Goal: Find specific page/section: Find specific page/section

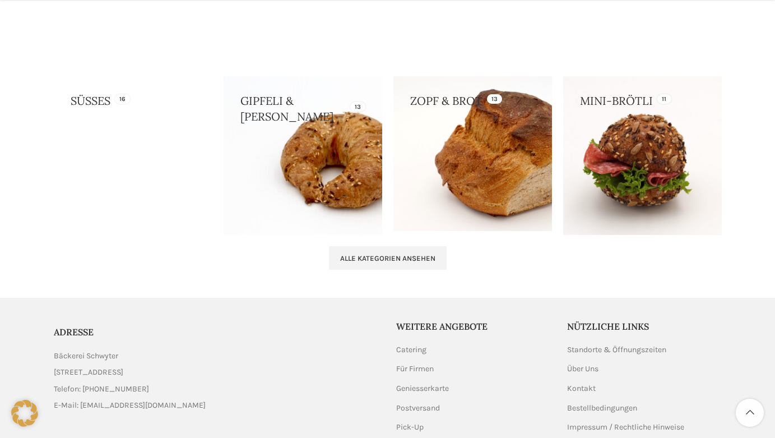
scroll to position [1148, 0]
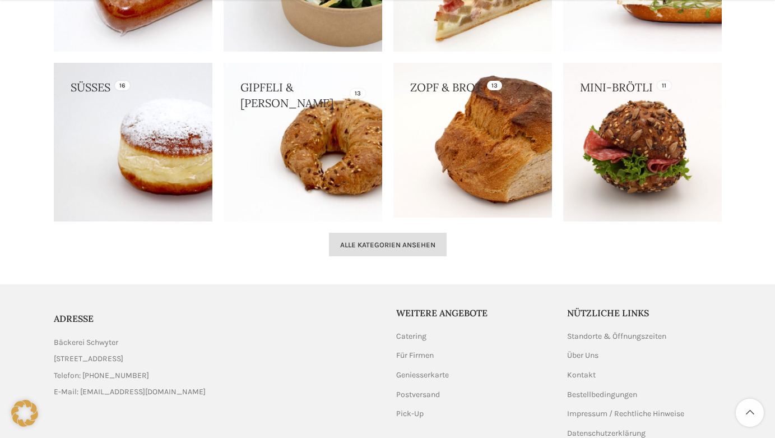
click at [374, 247] on link "Alle Kategorien ansehen" at bounding box center [388, 245] width 118 height 24
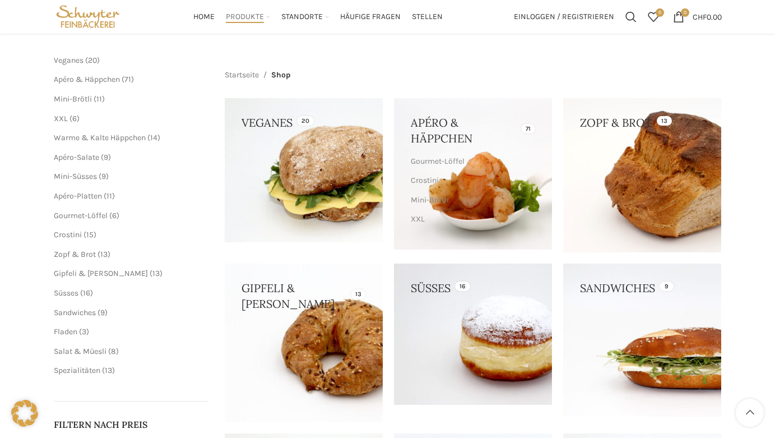
scroll to position [120, 0]
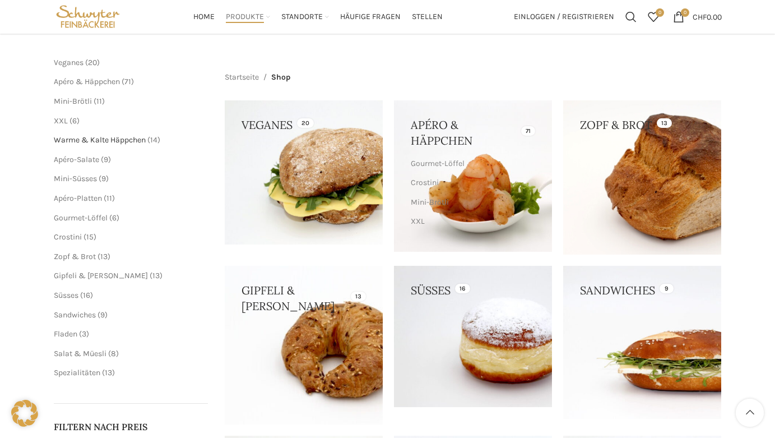
click at [87, 136] on span "Warme & Kalte Häppchen" at bounding box center [100, 140] width 92 height 10
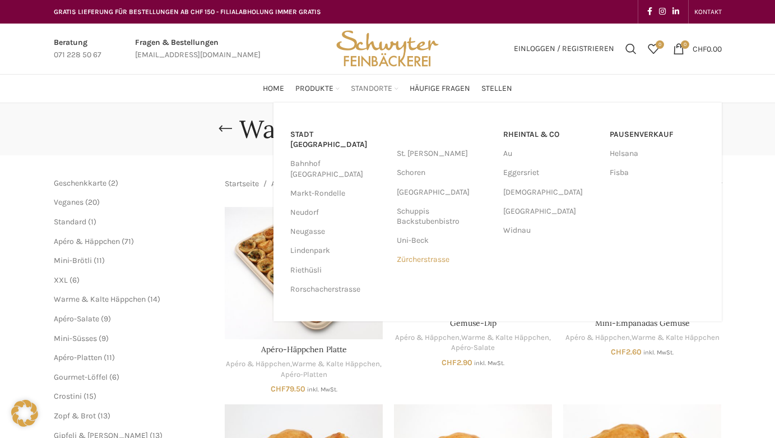
click at [438, 262] on link "Zürcherstrasse" at bounding box center [444, 259] width 95 height 19
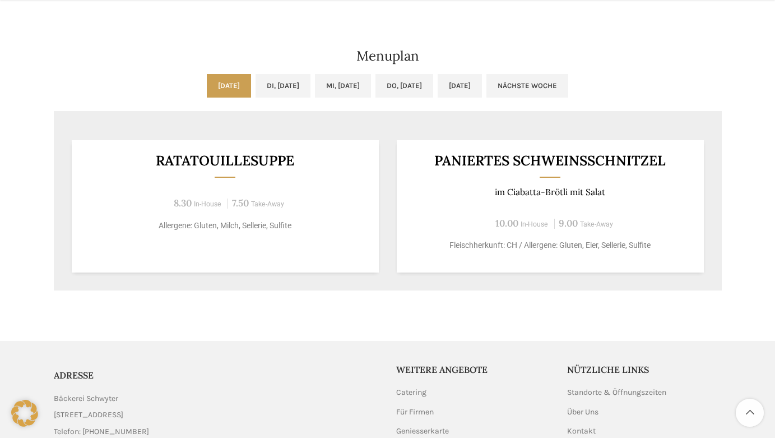
scroll to position [578, 0]
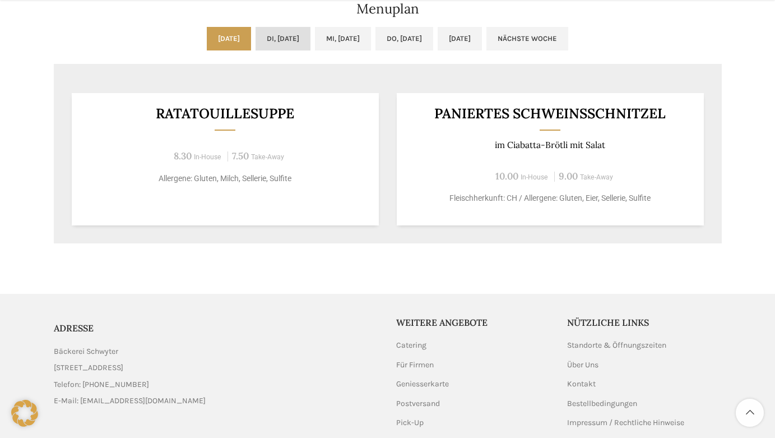
click at [270, 39] on link "Di, [DATE]" at bounding box center [283, 39] width 55 height 24
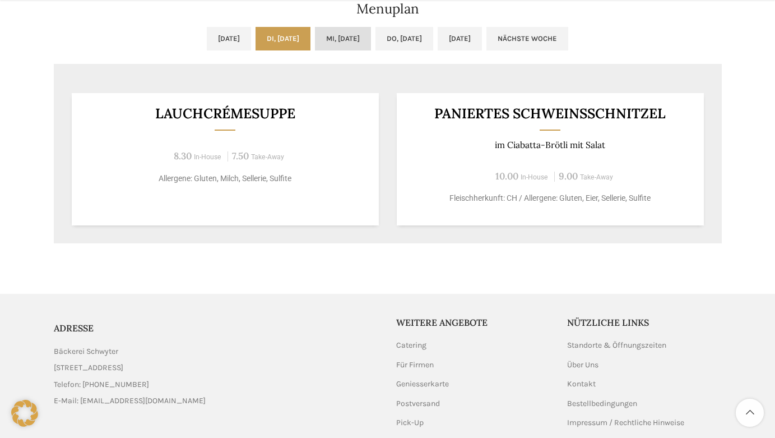
click at [335, 41] on link "Mi, [DATE]" at bounding box center [343, 39] width 56 height 24
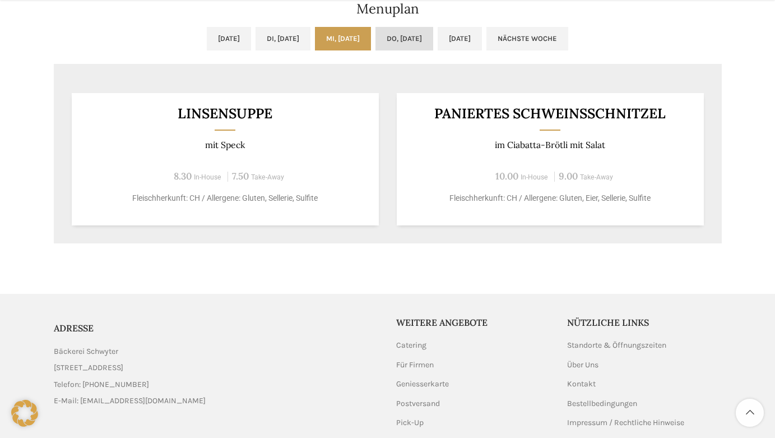
click at [419, 42] on link "Do, [DATE]" at bounding box center [404, 39] width 58 height 24
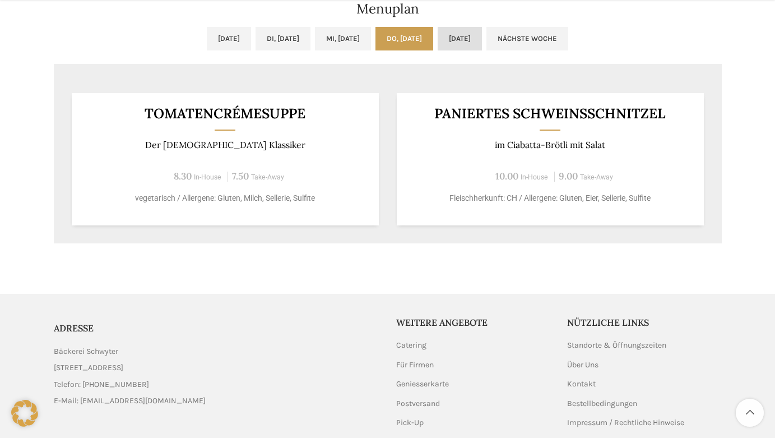
click at [480, 42] on link "[DATE]" at bounding box center [460, 39] width 44 height 24
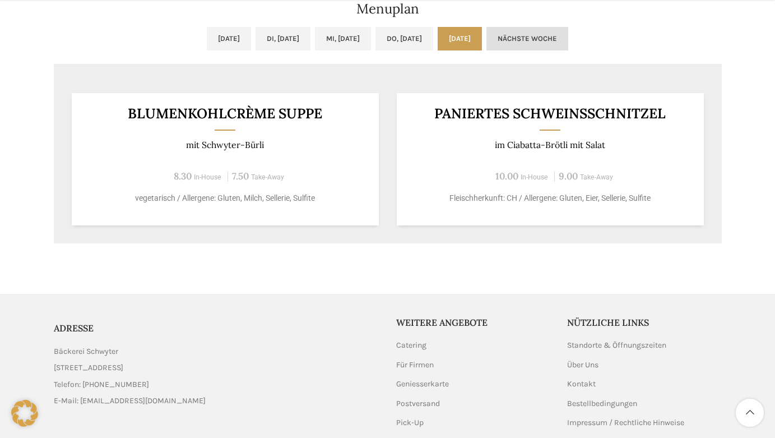
click at [568, 44] on link "Nächste Woche" at bounding box center [527, 39] width 82 height 24
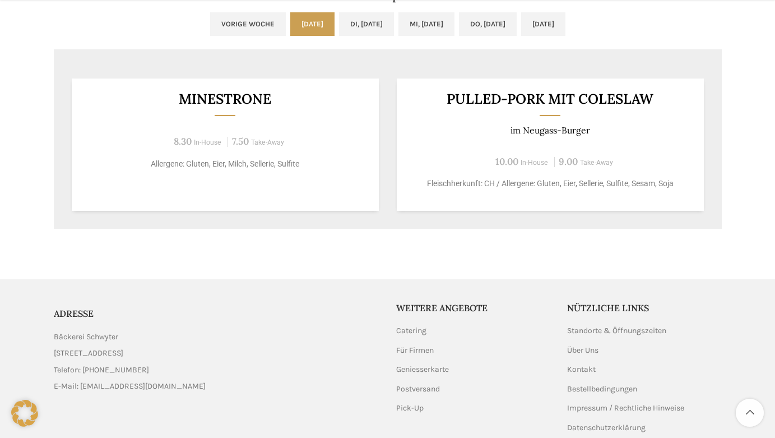
scroll to position [368, 0]
